Goal: Information Seeking & Learning: Learn about a topic

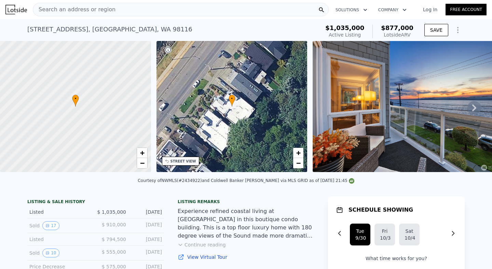
click at [476, 111] on icon at bounding box center [474, 108] width 14 height 14
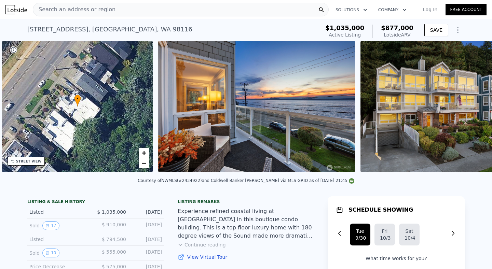
scroll to position [0, 159]
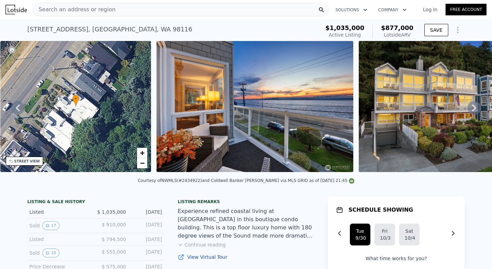
click at [476, 108] on icon at bounding box center [474, 108] width 14 height 14
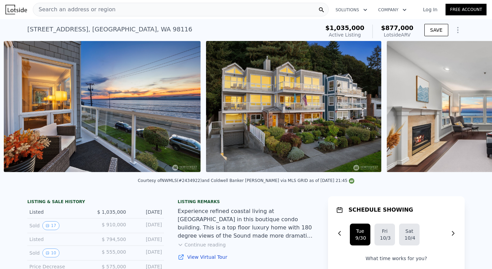
scroll to position [0, 312]
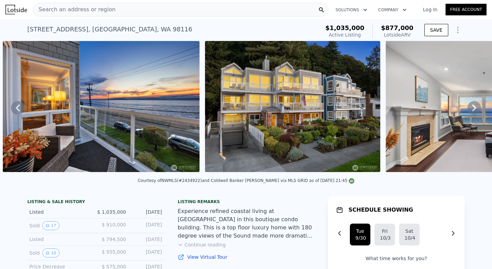
click at [308, 102] on img at bounding box center [292, 106] width 175 height 131
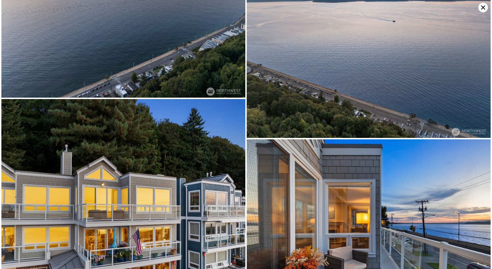
scroll to position [3087, 0]
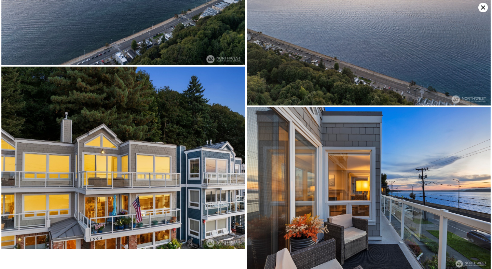
click at [483, 5] on icon at bounding box center [483, 8] width 10 height 10
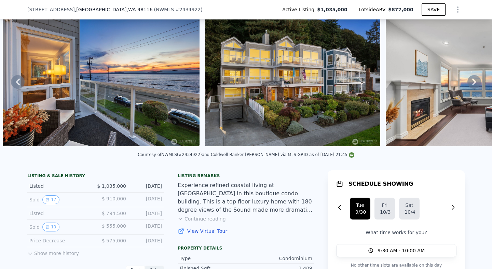
scroll to position [36, 0]
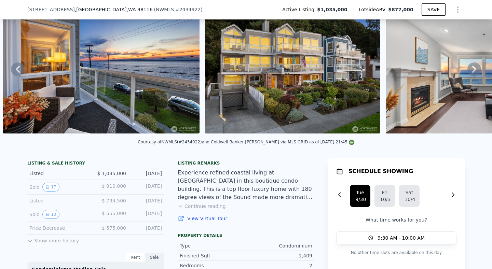
click at [213, 207] on button "Continue reading" at bounding box center [202, 206] width 48 height 7
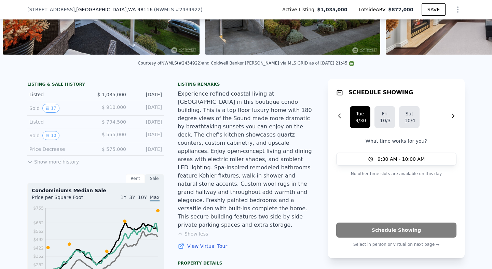
scroll to position [116, 0]
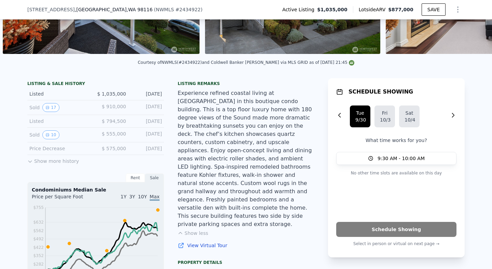
click at [204, 242] on link "View Virtual Tour" at bounding box center [246, 245] width 137 height 7
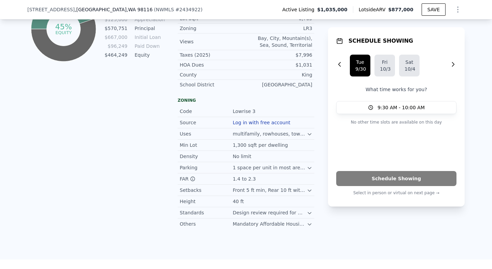
scroll to position [487, 0]
click at [308, 210] on icon at bounding box center [309, 212] width 5 height 5
click at [310, 228] on icon at bounding box center [309, 230] width 5 height 5
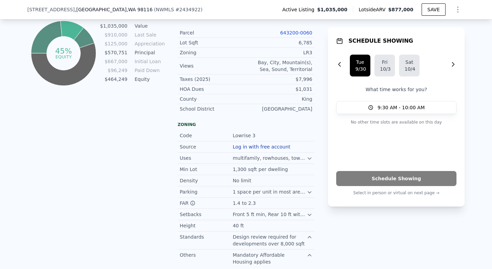
scroll to position [0, 0]
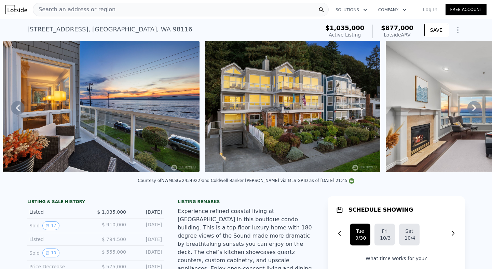
click at [478, 107] on icon at bounding box center [474, 108] width 14 height 14
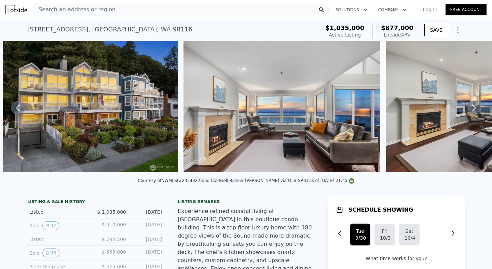
click at [477, 107] on icon at bounding box center [474, 108] width 14 height 14
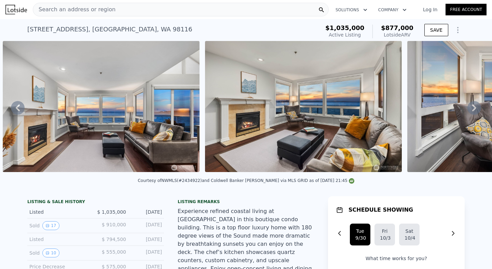
click at [478, 107] on icon at bounding box center [474, 108] width 14 height 14
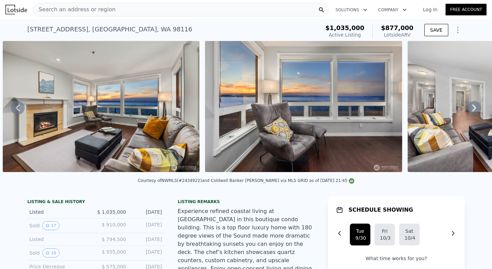
click at [478, 107] on icon at bounding box center [474, 108] width 14 height 14
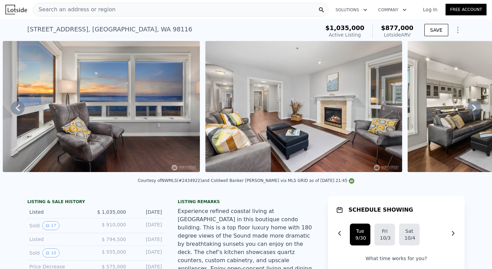
click at [478, 107] on icon at bounding box center [474, 108] width 14 height 14
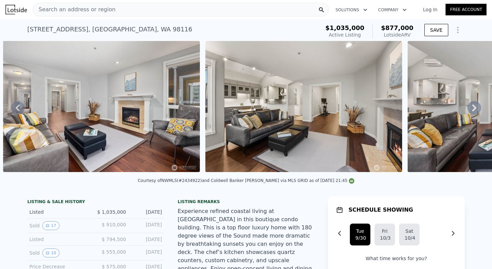
click at [478, 107] on icon at bounding box center [474, 108] width 14 height 14
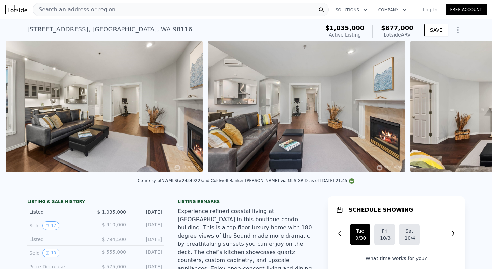
scroll to position [0, 1504]
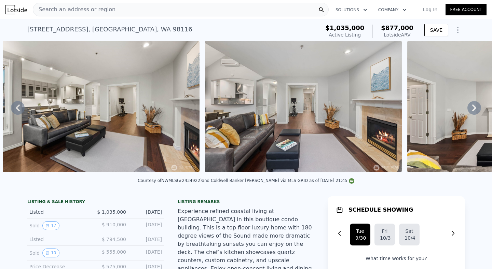
click at [478, 107] on icon at bounding box center [474, 108] width 14 height 14
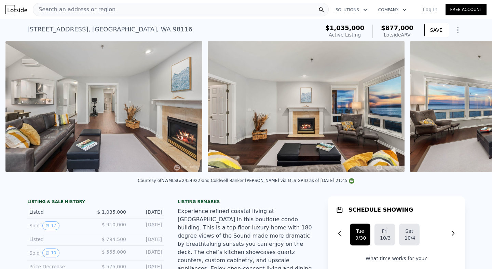
scroll to position [0, 1706]
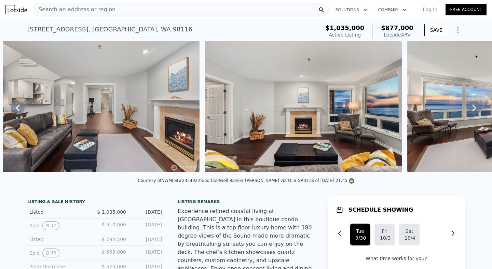
click at [478, 107] on div "• + − • + − STREET VIEW Loading... SATELLITE VIEW" at bounding box center [246, 108] width 492 height 134
click at [474, 108] on icon at bounding box center [474, 108] width 14 height 14
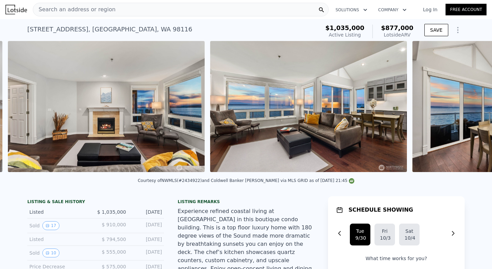
scroll to position [0, 1909]
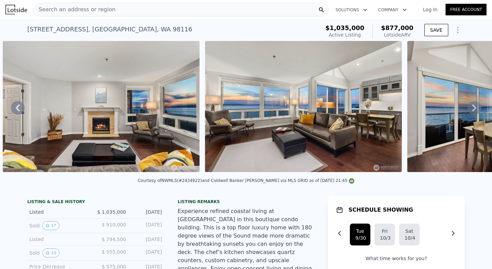
click at [474, 108] on icon at bounding box center [474, 108] width 14 height 14
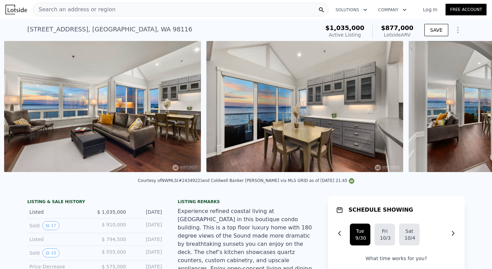
scroll to position [0, 2111]
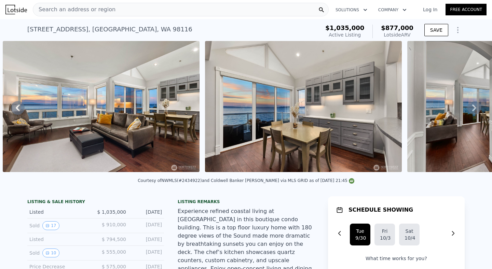
click at [341, 92] on img at bounding box center [303, 106] width 197 height 131
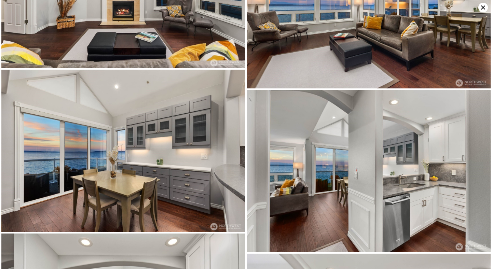
scroll to position [752, 0]
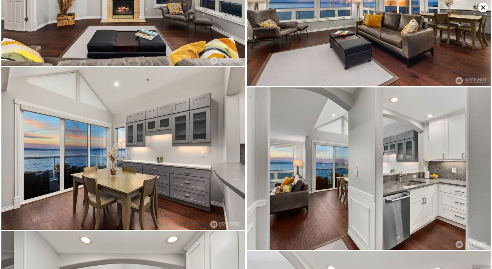
click at [422, 151] on img at bounding box center [369, 168] width 244 height 163
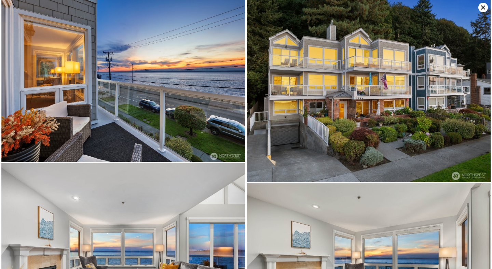
scroll to position [0, 0]
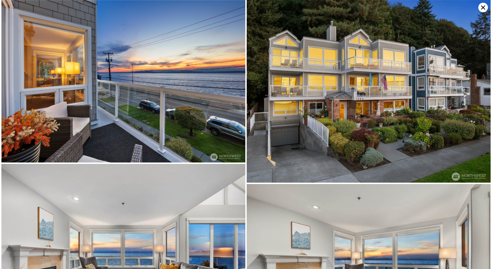
click at [483, 9] on icon at bounding box center [483, 8] width 10 height 10
